Goal: Task Accomplishment & Management: Use online tool/utility

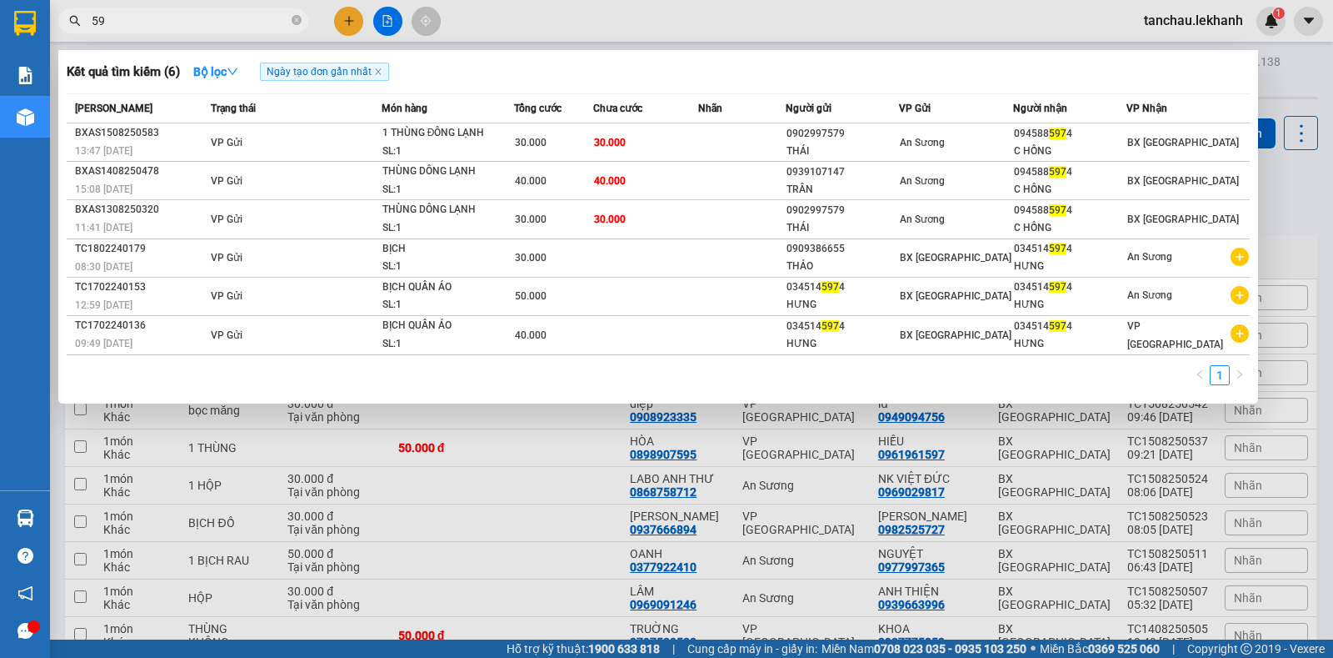
type input "5"
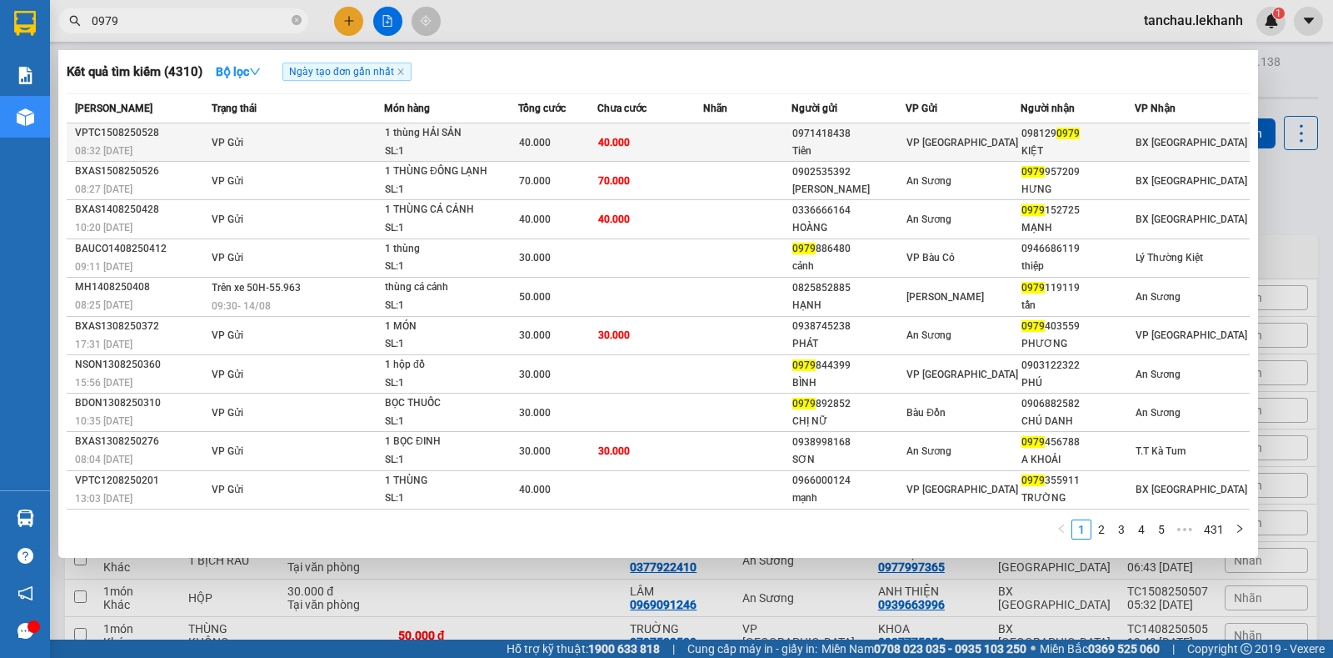
type input "0979"
click at [757, 148] on td at bounding box center [747, 142] width 88 height 38
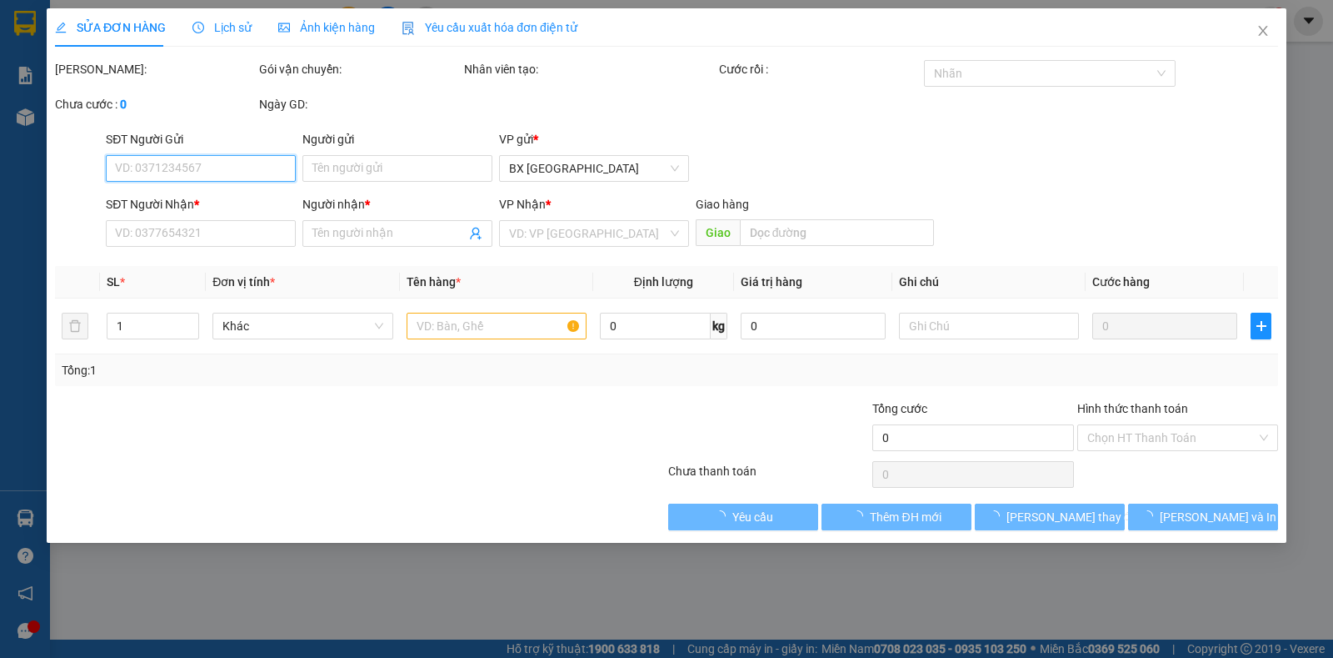
type input "0971418438"
type input "Tiên"
type input "0981290979"
type input "KIỆT"
type input "40.000"
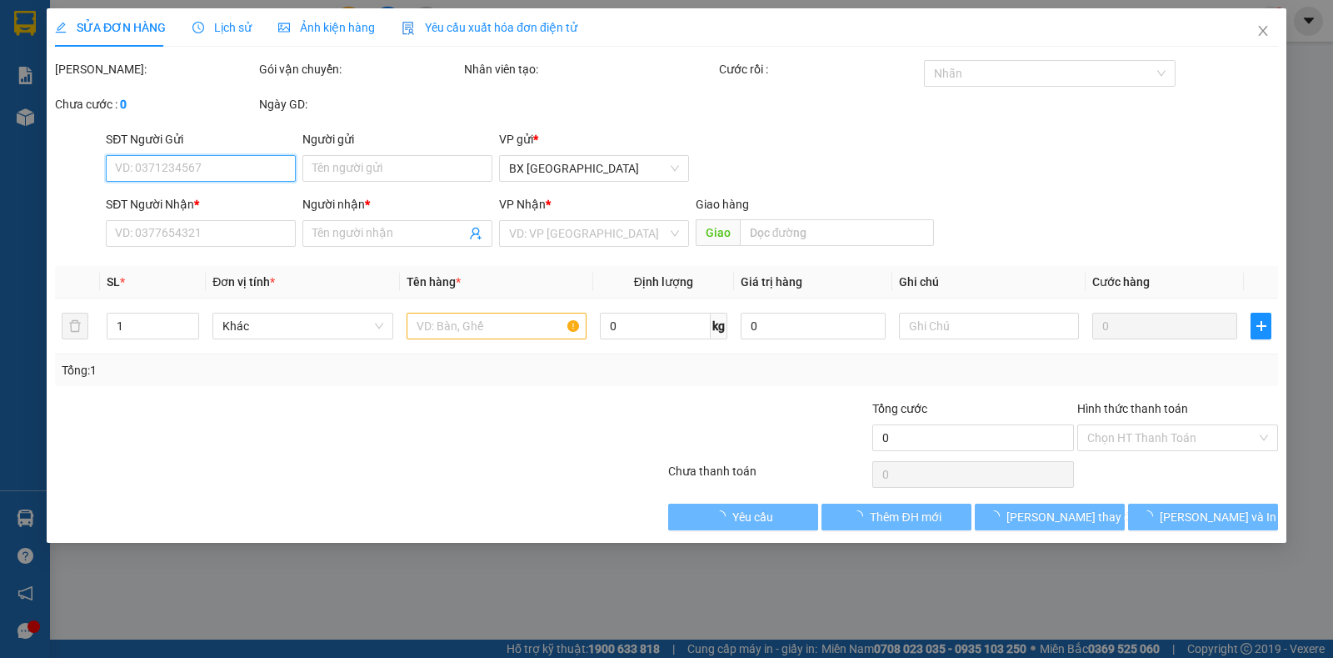
type input "40.000"
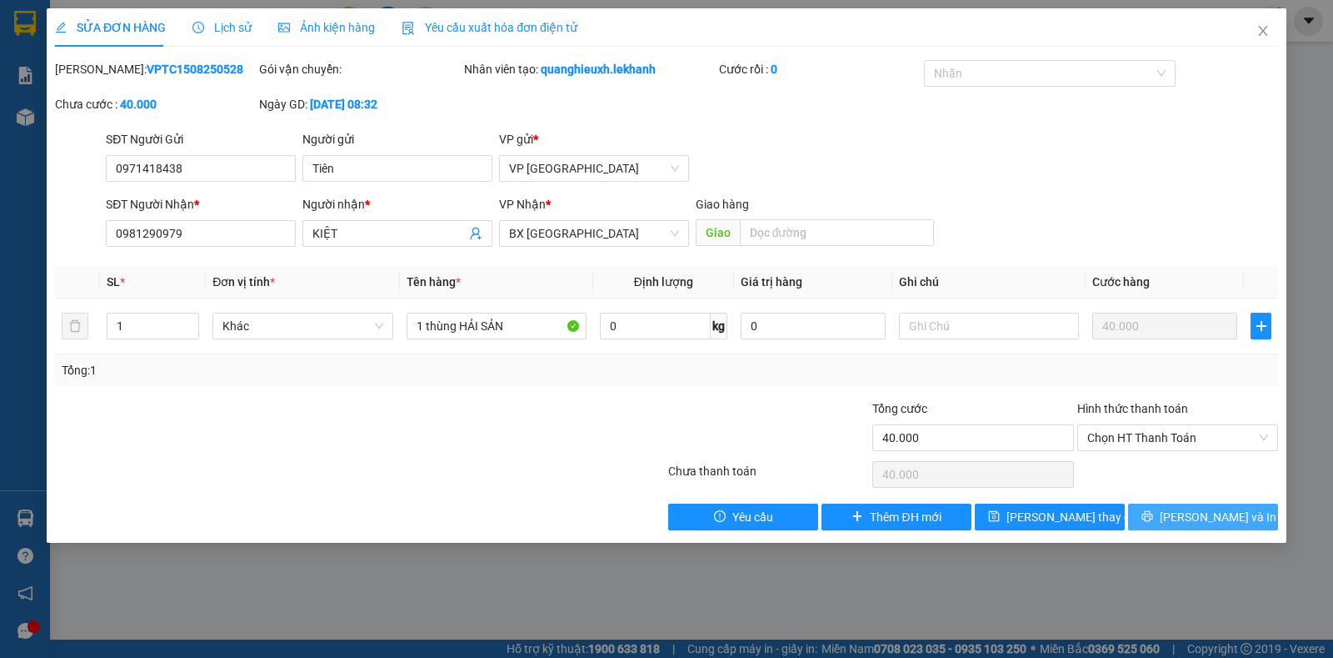
drag, startPoint x: 1216, startPoint y: 518, endPoint x: 1209, endPoint y: 512, distance: 8.9
click at [1215, 518] on span "[PERSON_NAME] và In" at bounding box center [1218, 517] width 117 height 18
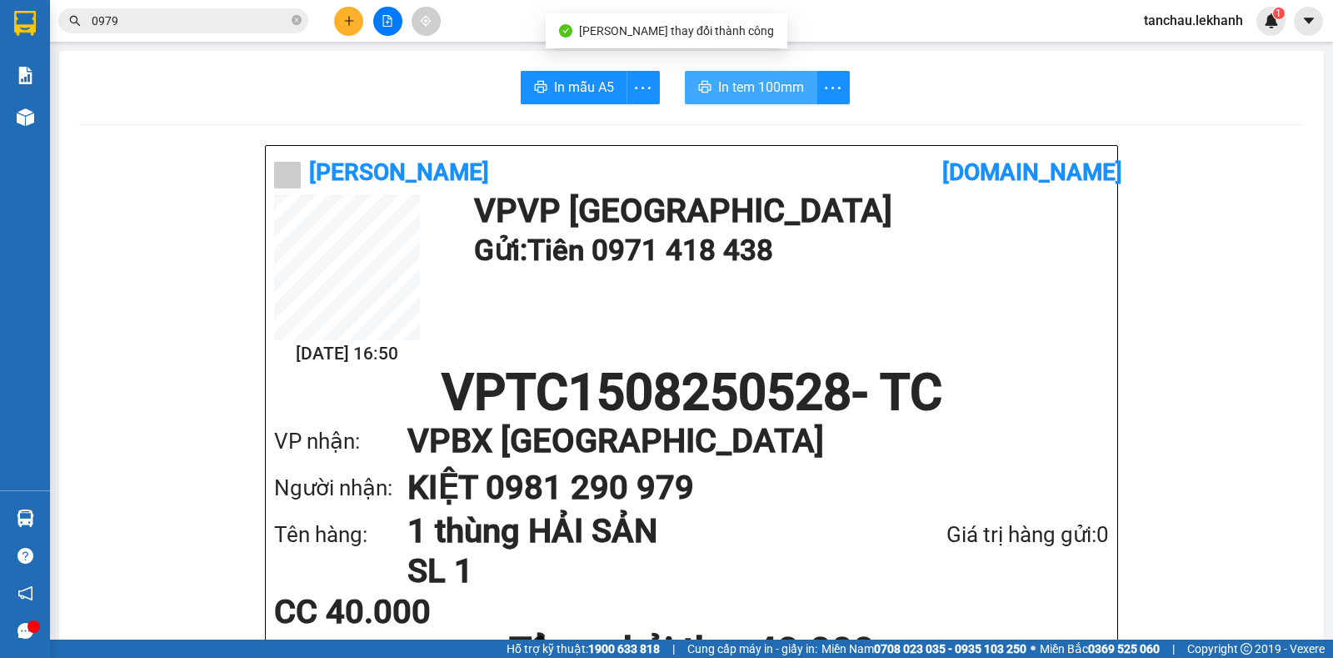
click at [758, 75] on button "In tem 100mm" at bounding box center [751, 87] width 133 height 33
